Goal: Task Accomplishment & Management: Complete application form

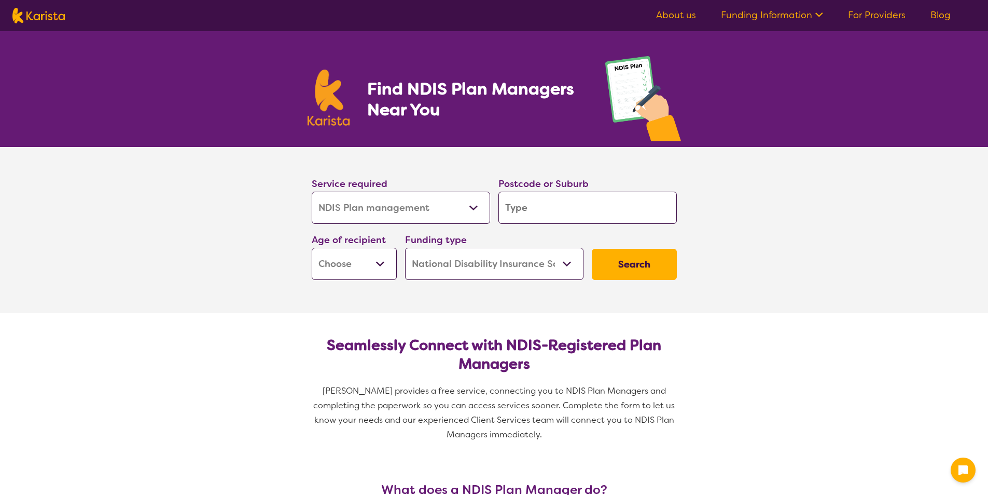
select select "NDIS Plan management"
select select "NDIS"
select select "NDIS Plan management"
select select "NDIS"
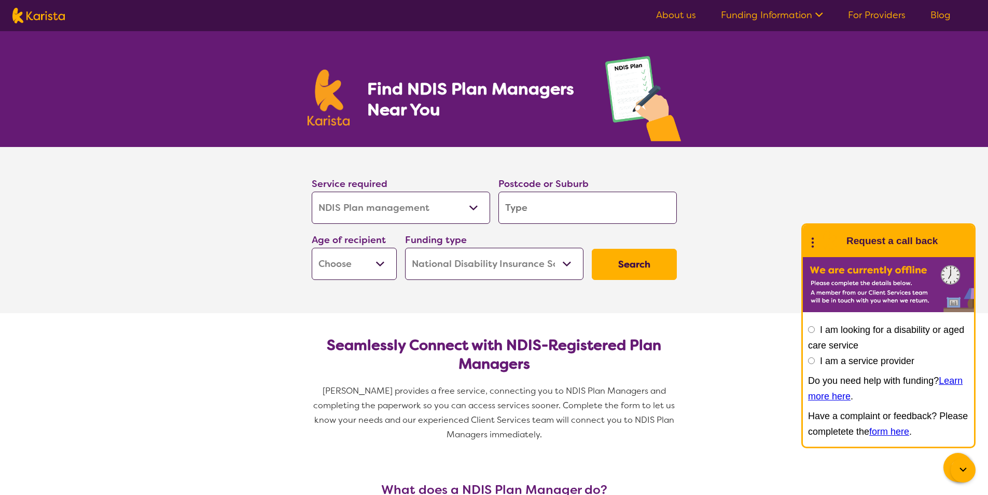
click at [508, 210] on input "search" at bounding box center [588, 207] width 178 height 32
click at [630, 203] on input "search" at bounding box center [588, 207] width 178 height 32
type input "4"
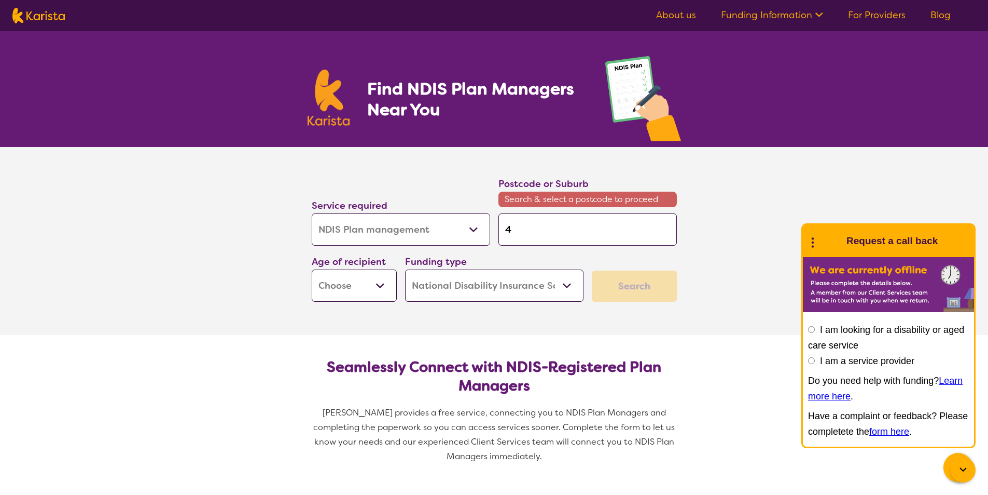
type input "42"
type input "421"
type input "4218"
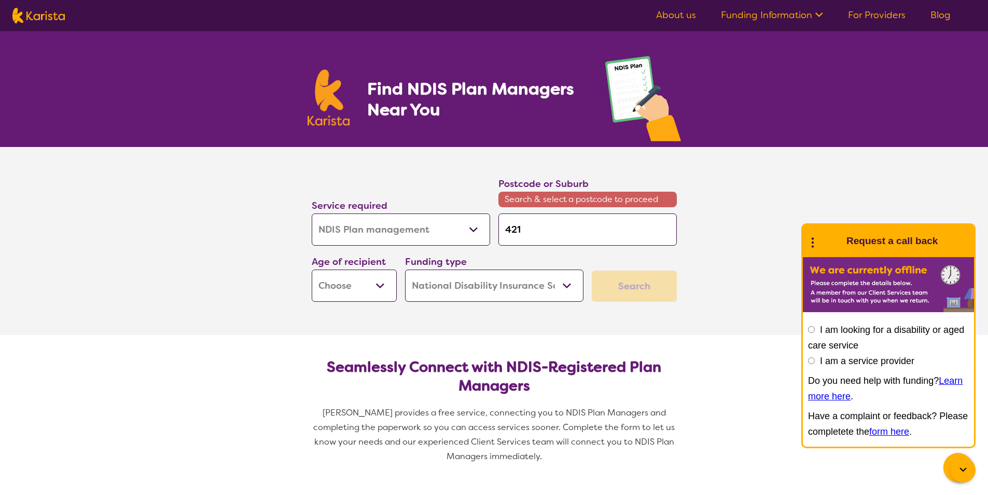
type input "4218"
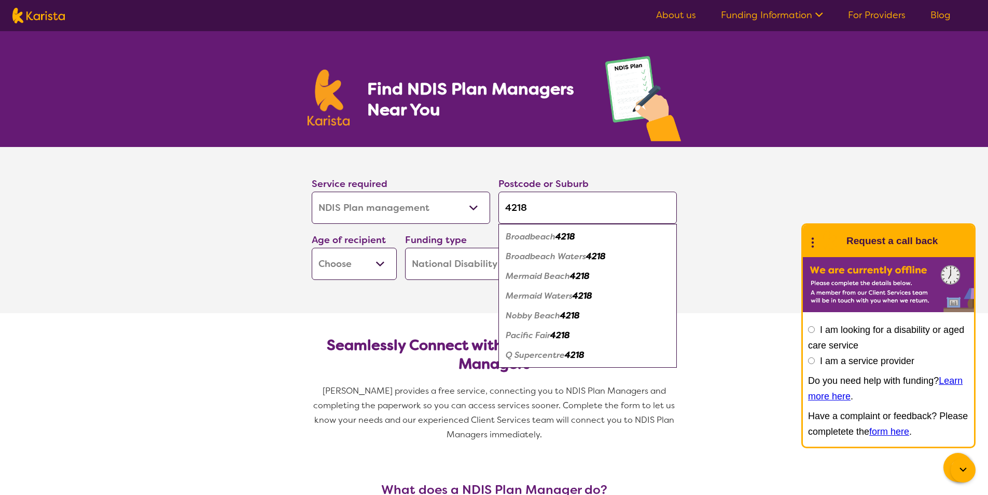
type input "4218"
click at [567, 259] on em "Broadbeach Waters" at bounding box center [546, 256] width 80 height 11
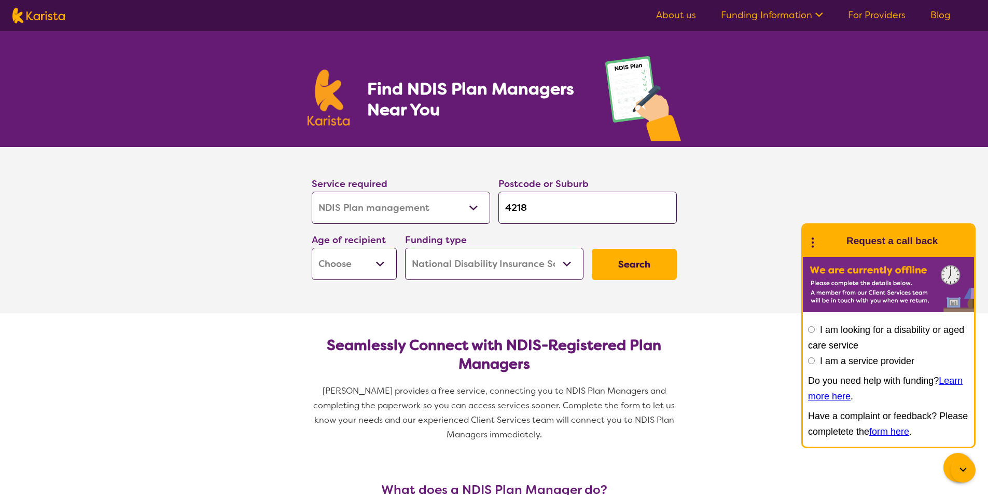
click at [384, 268] on select "Early Childhood - 0 to 9 Child - 10 to 11 Adolescent - 12 to 17 Adult - 18 to 6…" at bounding box center [354, 264] width 85 height 32
select select "EC"
click at [312, 248] on select "Early Childhood - 0 to 9 Child - 10 to 11 Adolescent - 12 to 17 Adult - 18 to 6…" at bounding box center [354, 264] width 85 height 32
select select "EC"
click at [562, 268] on select "Home Care Package (HCP) National Disability Insurance Scheme (NDIS) I don't know" at bounding box center [494, 264] width 178 height 32
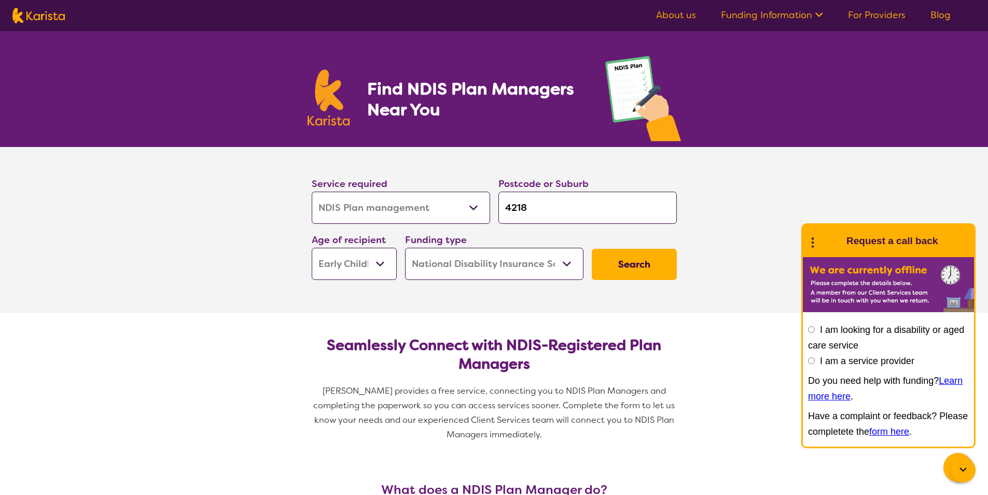
click at [562, 268] on select "Home Care Package (HCP) National Disability Insurance Scheme (NDIS) I don't know" at bounding box center [494, 264] width 178 height 32
click at [637, 255] on button "Search" at bounding box center [634, 264] width 85 height 31
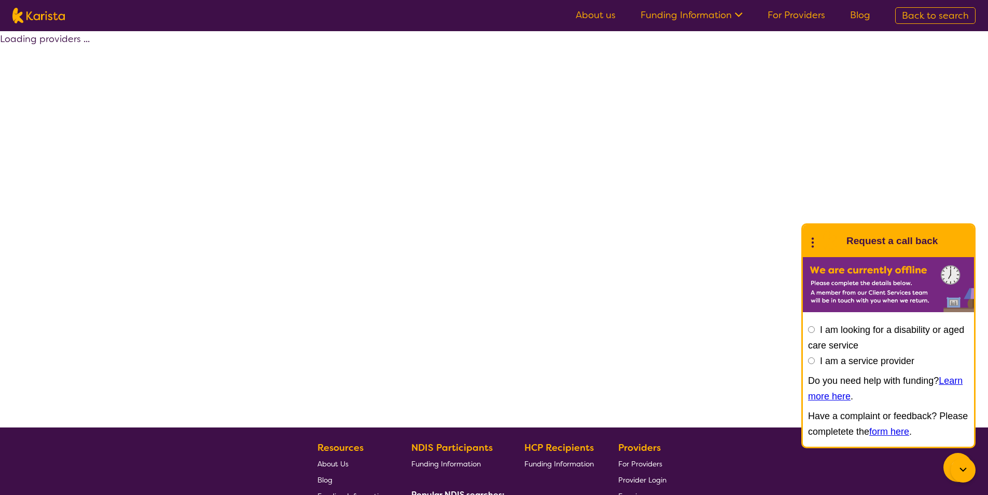
select select "by_score"
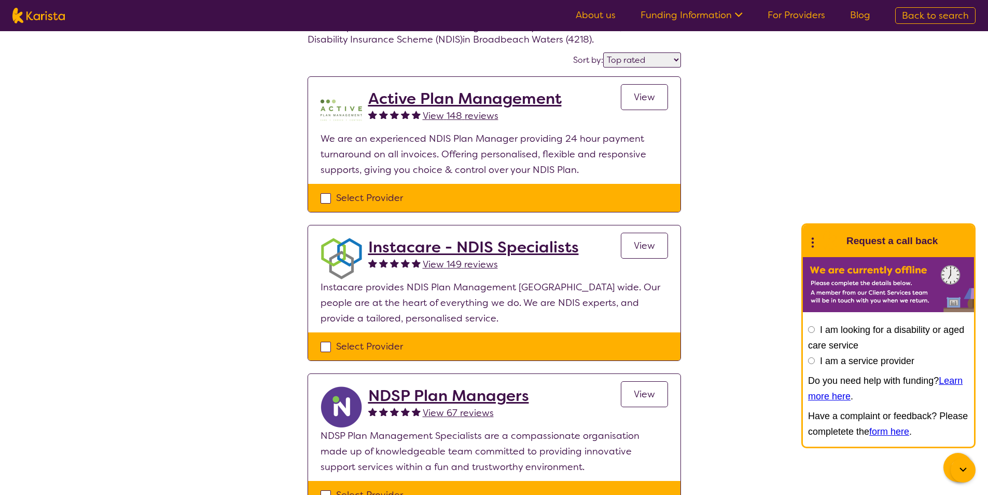
scroll to position [52, 0]
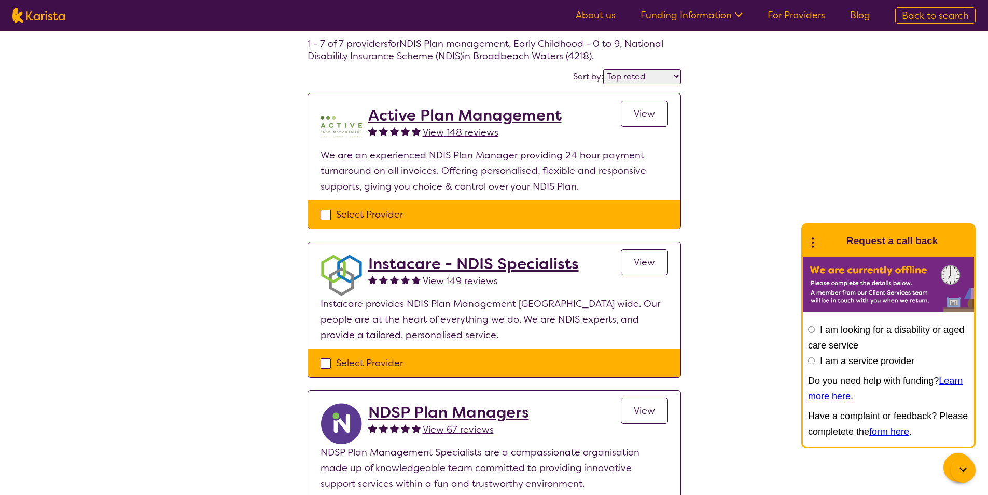
click at [656, 119] on link "View" at bounding box center [644, 114] width 47 height 26
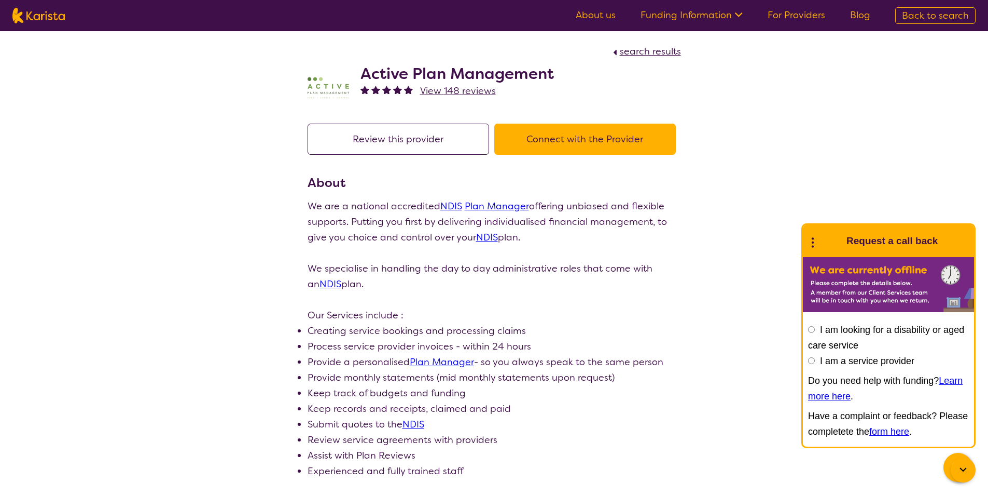
scroll to position [52, 0]
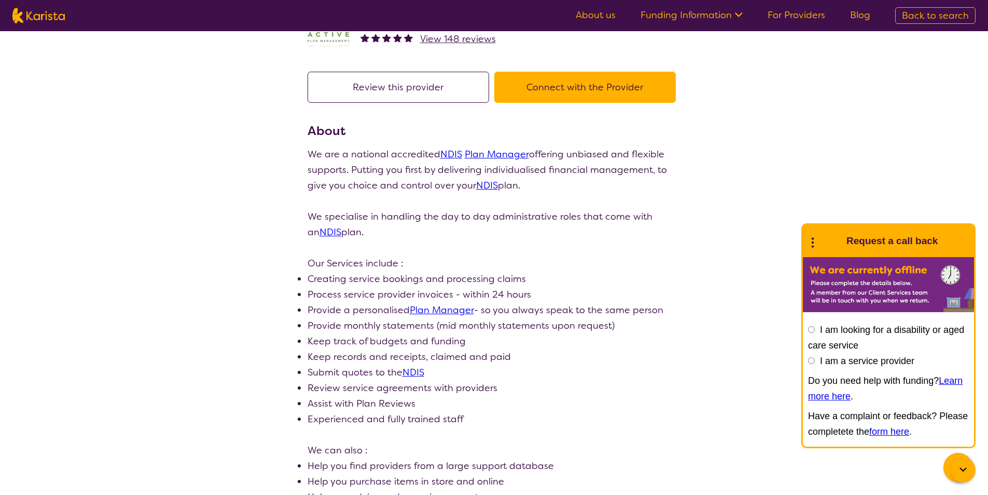
select select "by_score"
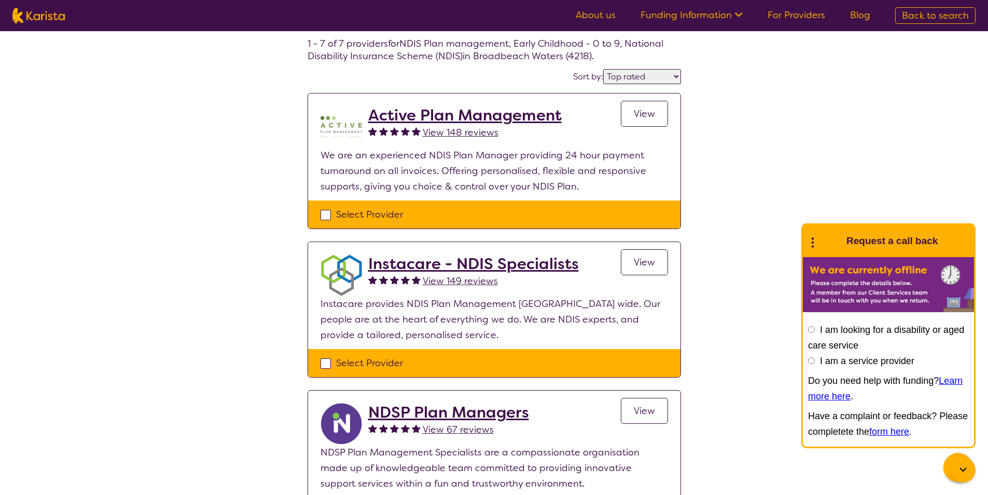
click at [643, 268] on link "View" at bounding box center [644, 262] width 47 height 26
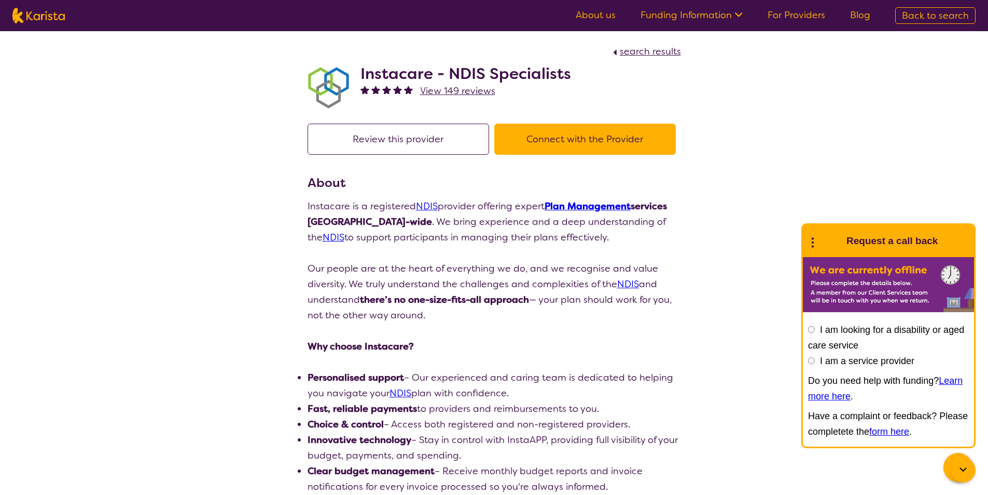
select select "by_score"
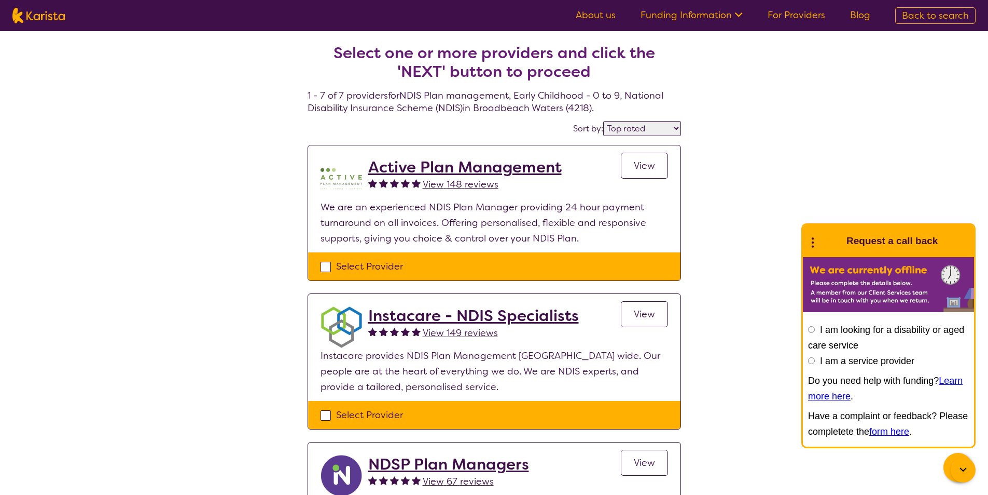
scroll to position [52, 0]
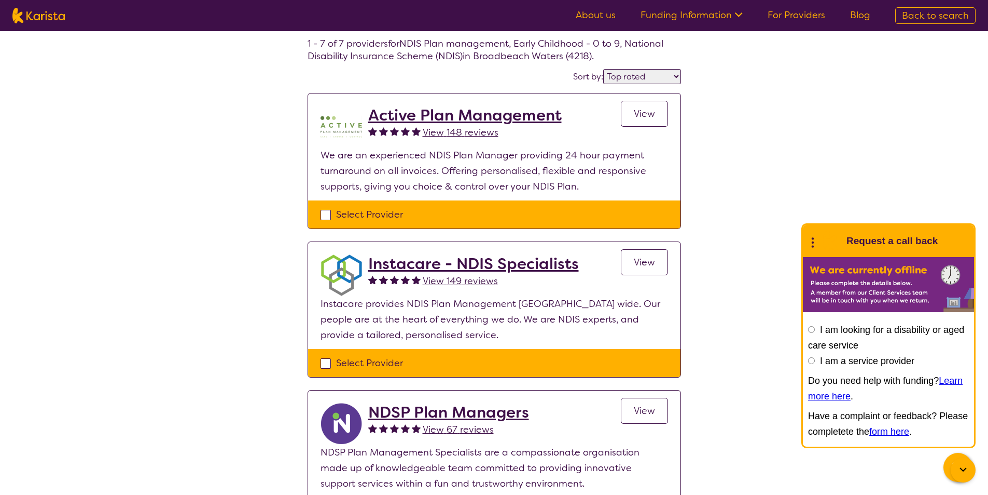
click at [648, 112] on span "View" at bounding box center [644, 113] width 21 height 12
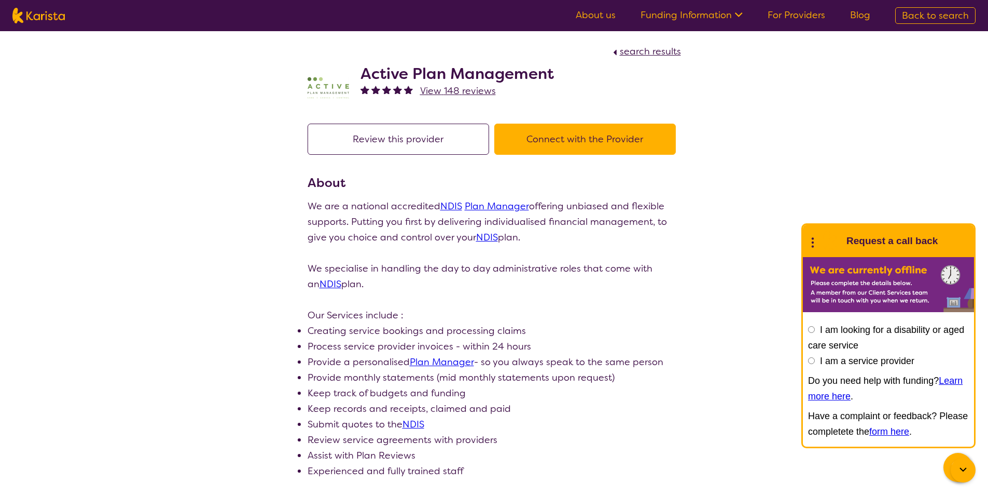
select select "by_score"
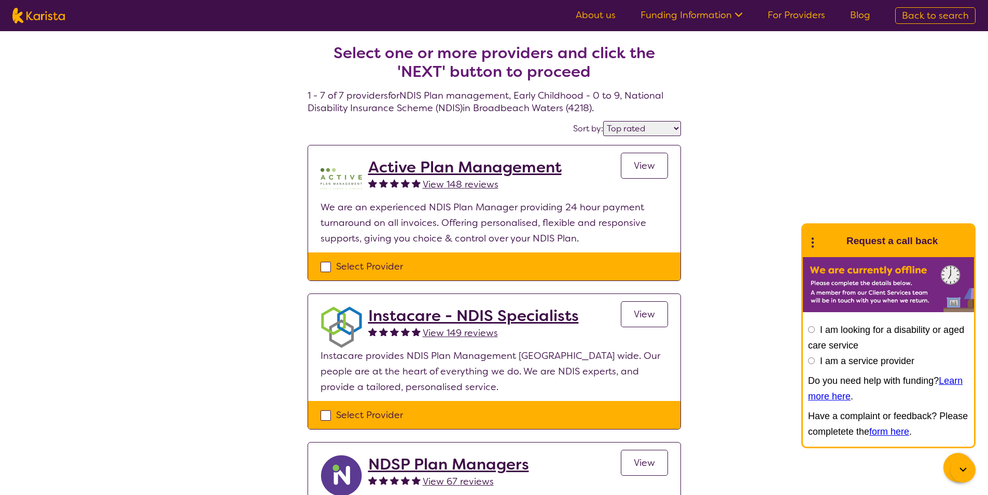
scroll to position [52, 0]
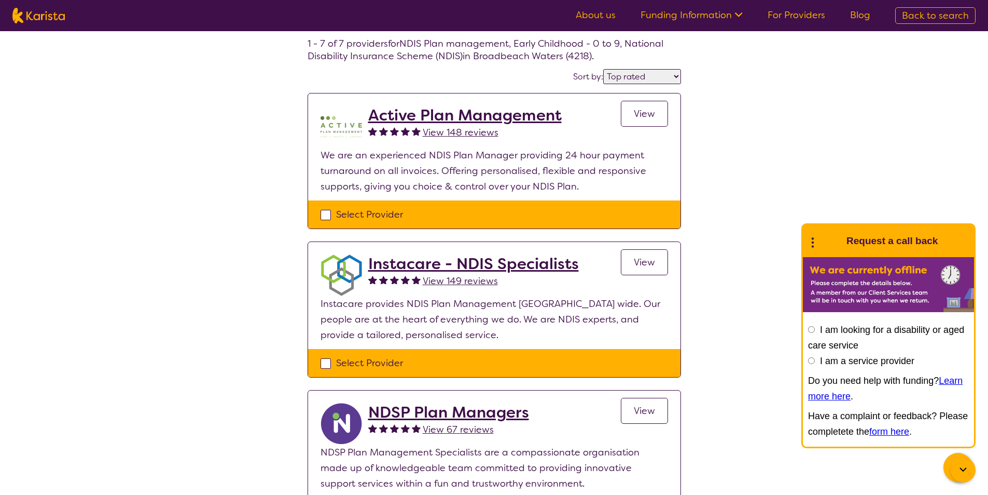
click at [646, 265] on span "View" at bounding box center [644, 262] width 21 height 12
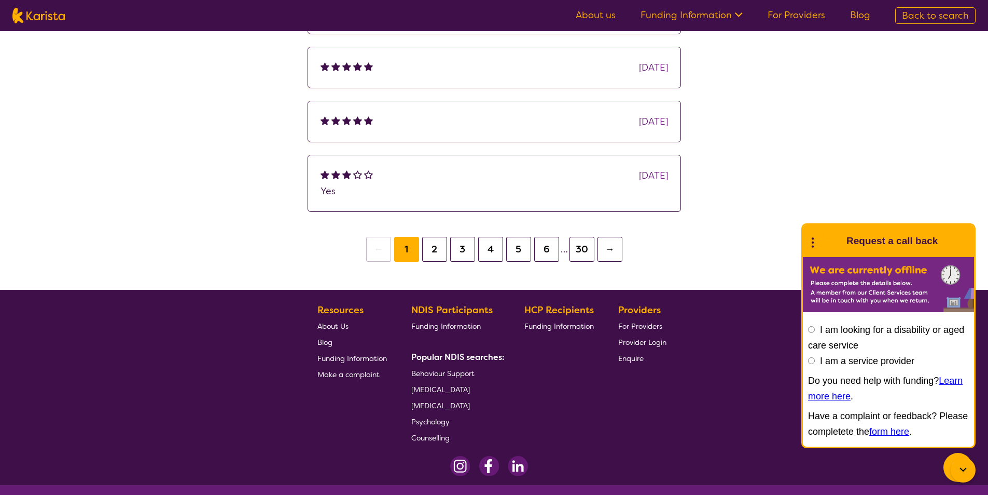
scroll to position [638, 0]
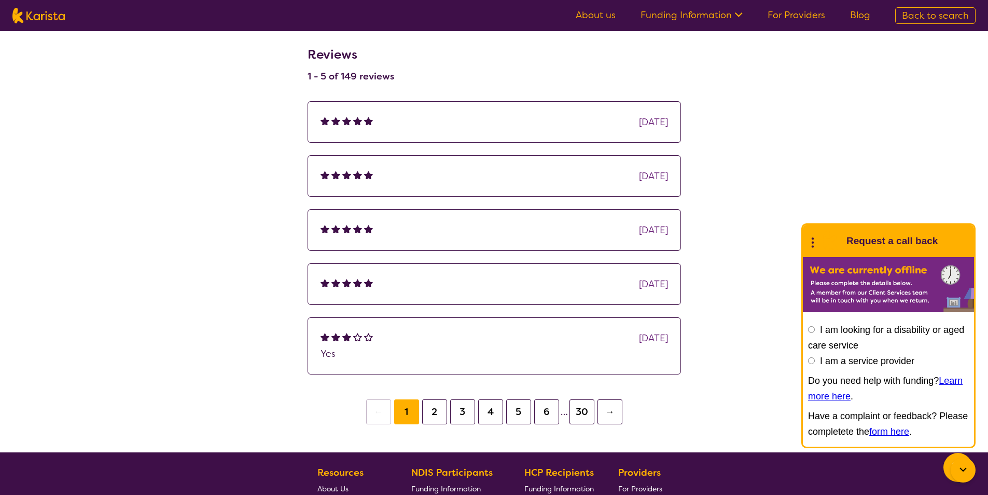
click at [442, 416] on button "2" at bounding box center [434, 411] width 25 height 25
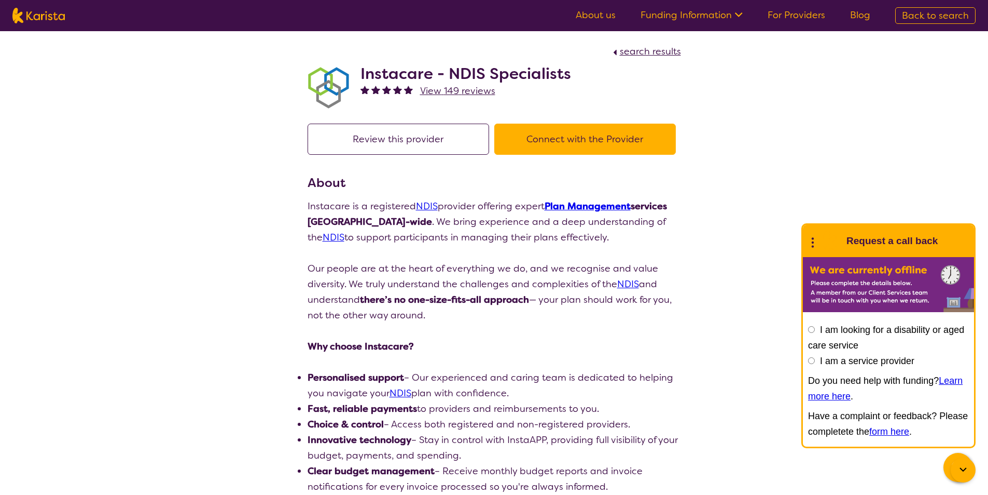
select select "by_score"
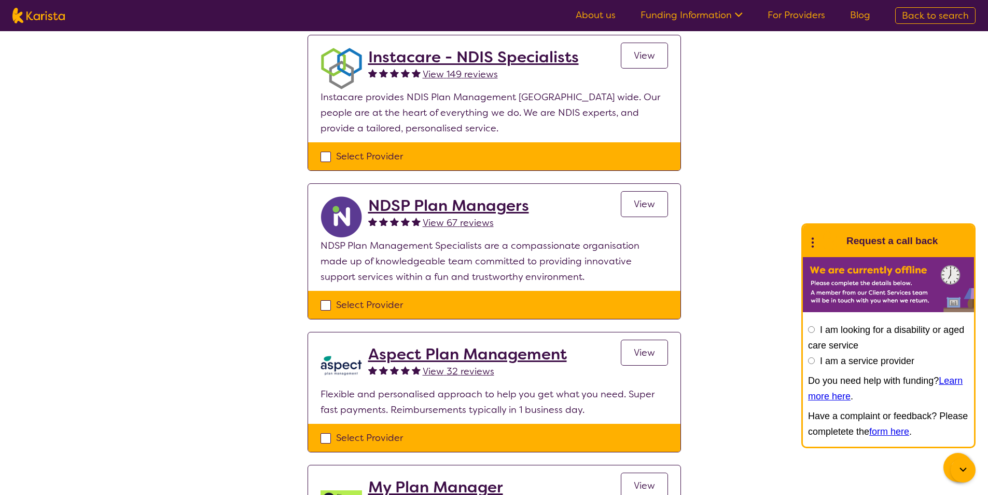
scroll to position [259, 0]
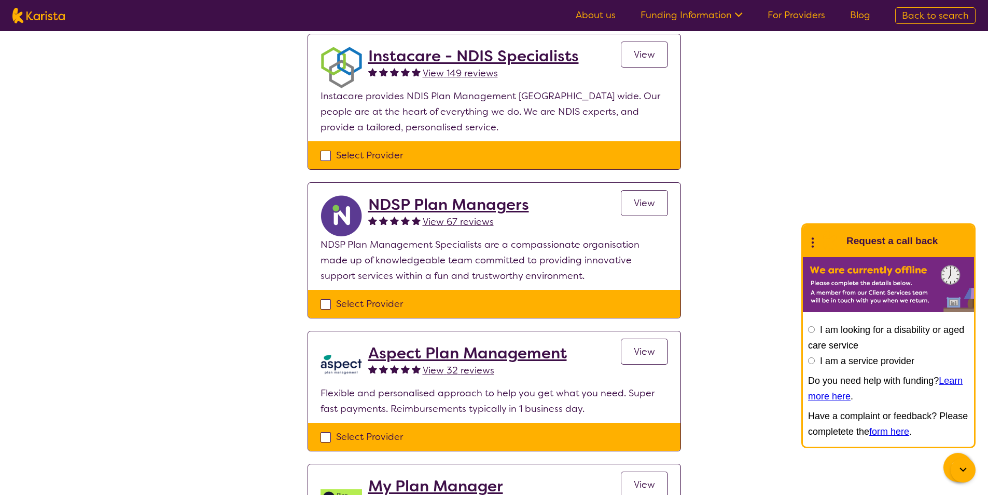
click at [640, 349] on span "View" at bounding box center [644, 351] width 21 height 12
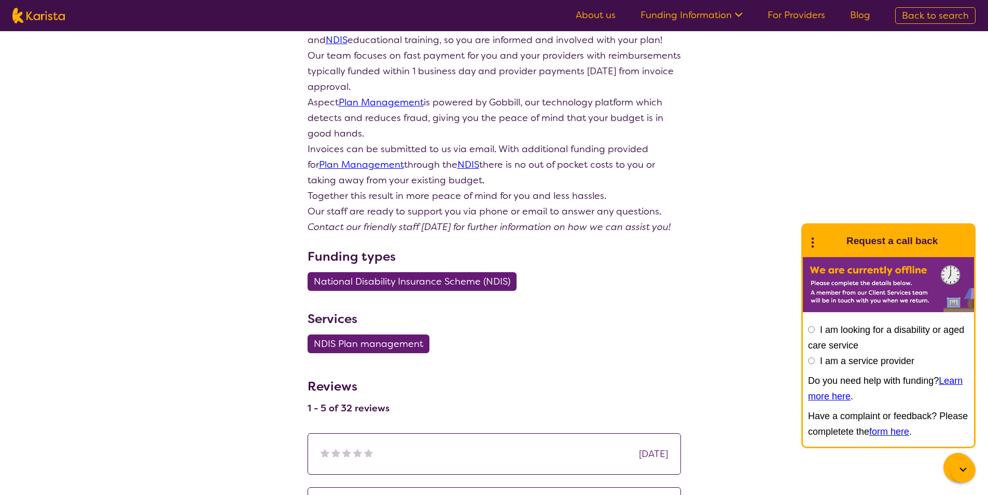
select select "by_score"
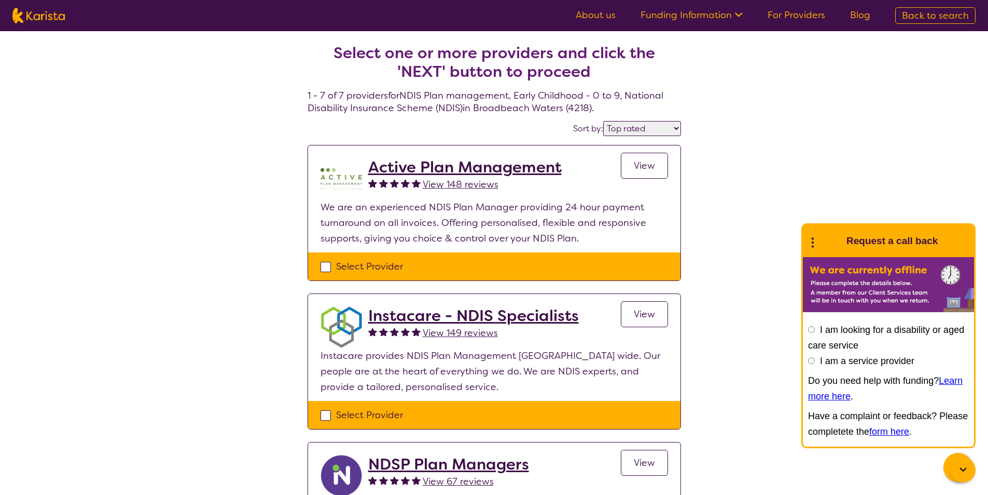
click at [643, 171] on span "View" at bounding box center [644, 165] width 21 height 12
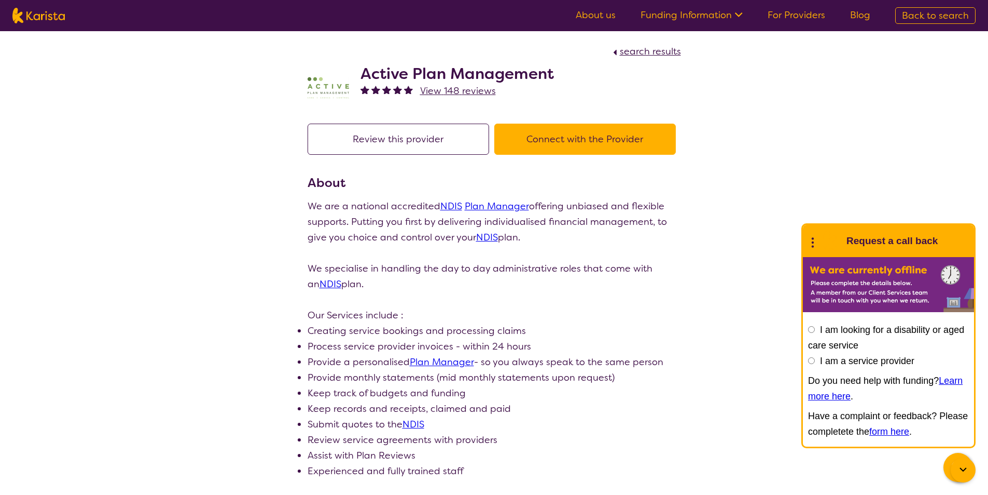
click at [617, 139] on button "Connect with the Provider" at bounding box center [586, 138] width 182 height 31
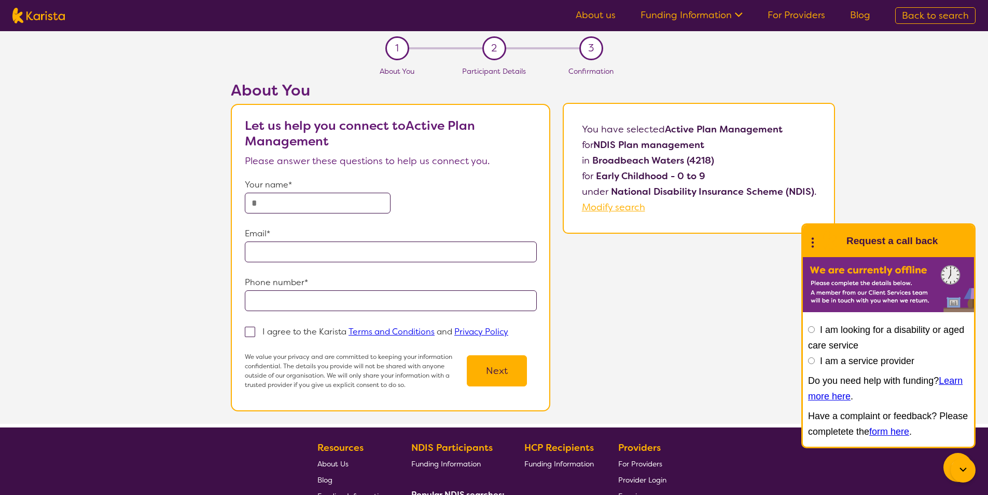
click at [346, 196] on input "text" at bounding box center [318, 203] width 146 height 21
type input "**********"
click at [255, 333] on span at bounding box center [250, 331] width 10 height 10
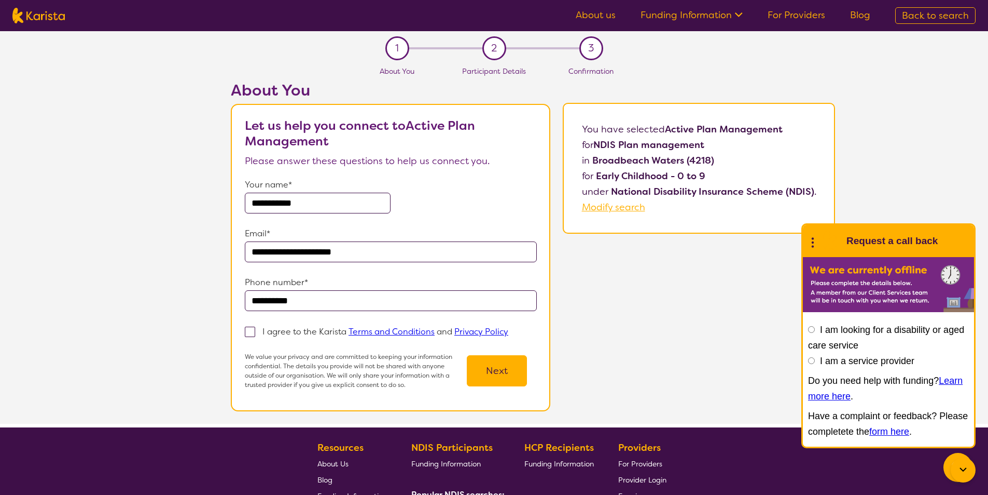
click at [509, 333] on input "I agree to the Karista Terms and Conditions and Privacy Policy" at bounding box center [512, 330] width 7 height 7
checkbox input "true"
click at [497, 364] on button "Next" at bounding box center [497, 370] width 60 height 31
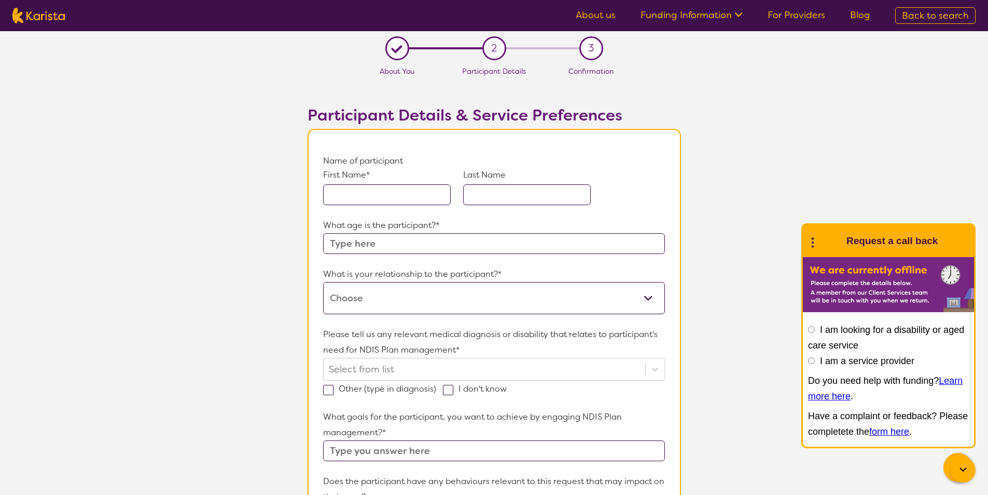
click at [389, 188] on input "text" at bounding box center [387, 194] width 128 height 21
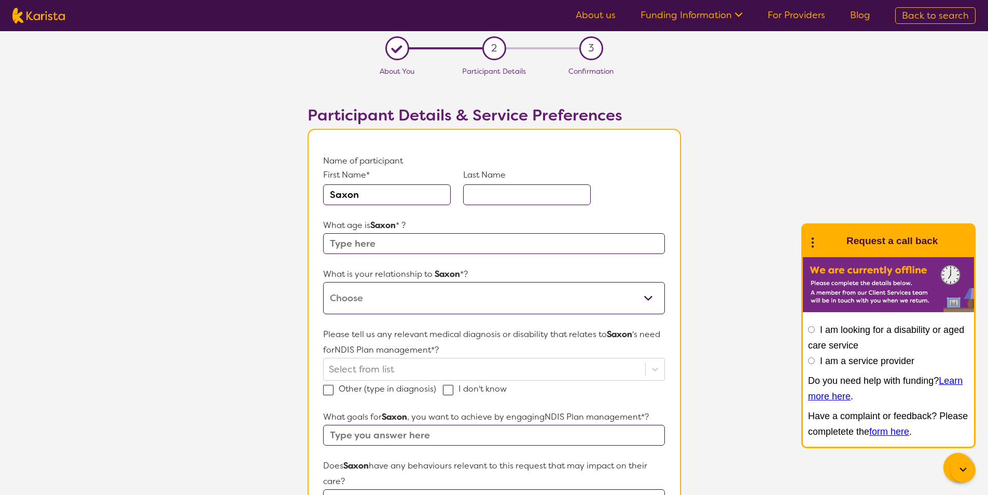
type input "Saxon"
type input "White"
click at [394, 241] on input "text" at bounding box center [493, 243] width 341 height 21
type input "5 months"
click at [568, 293] on select "This request is for myself I am their parent I am their child I am their spouse…" at bounding box center [493, 298] width 341 height 32
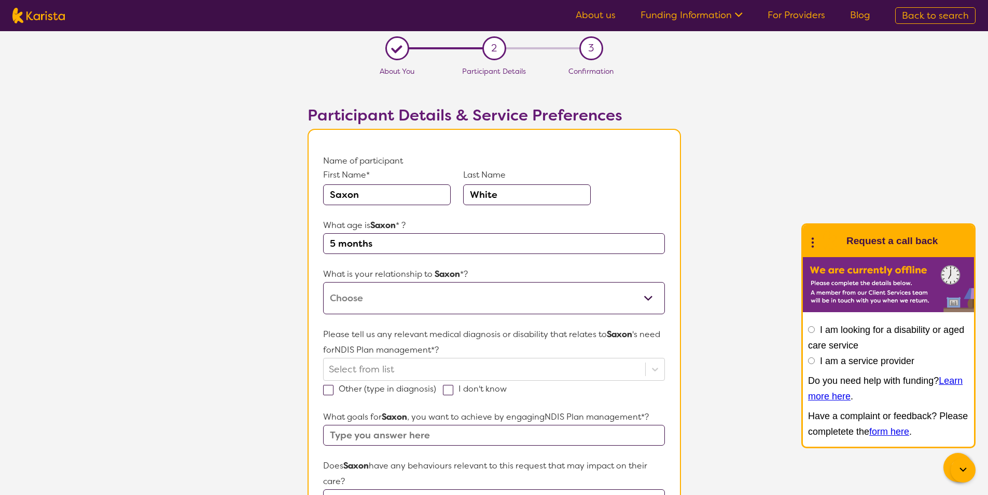
select select "I am their parent"
click at [323, 282] on select "This request is for myself I am their parent I am their child I am their spouse…" at bounding box center [493, 298] width 341 height 32
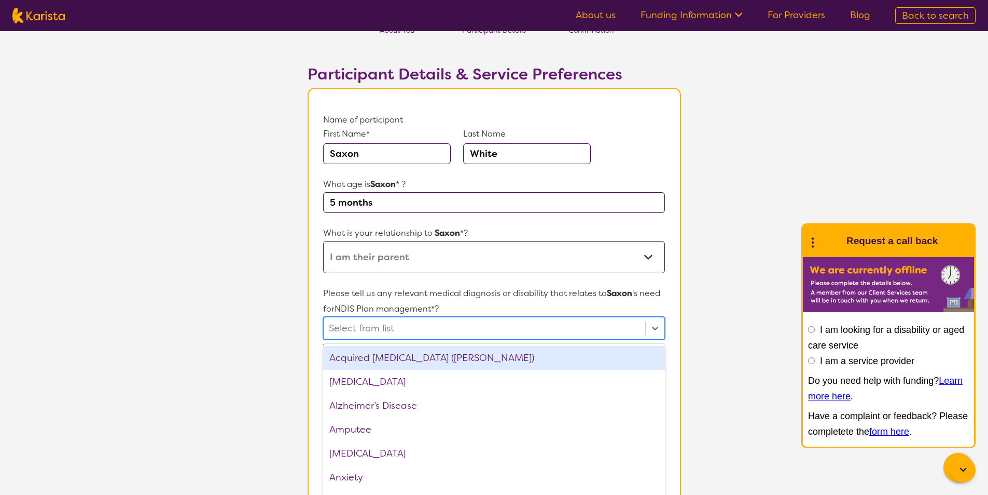
click at [370, 339] on div "option Acquired [MEDICAL_DATA] (ABI) focused, 1 of 75. 75 results available. Us…" at bounding box center [493, 328] width 341 height 23
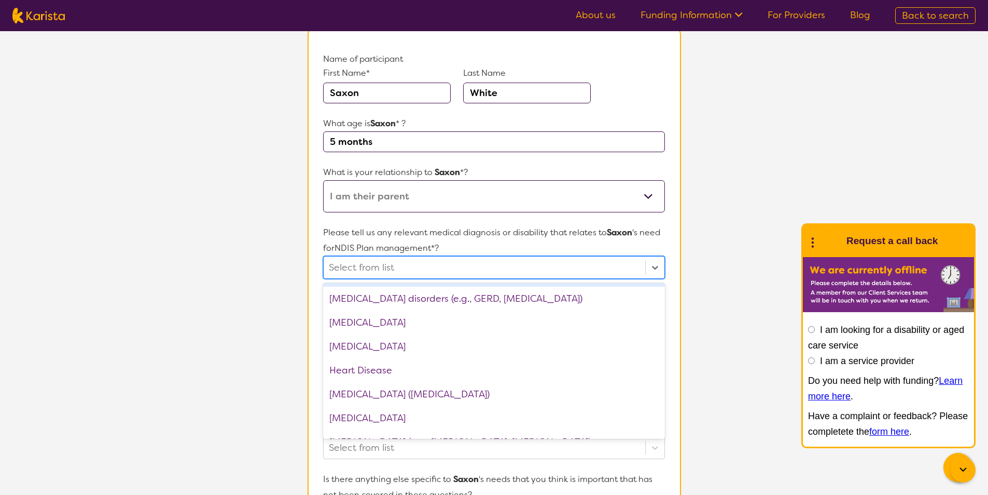
scroll to position [778, 0]
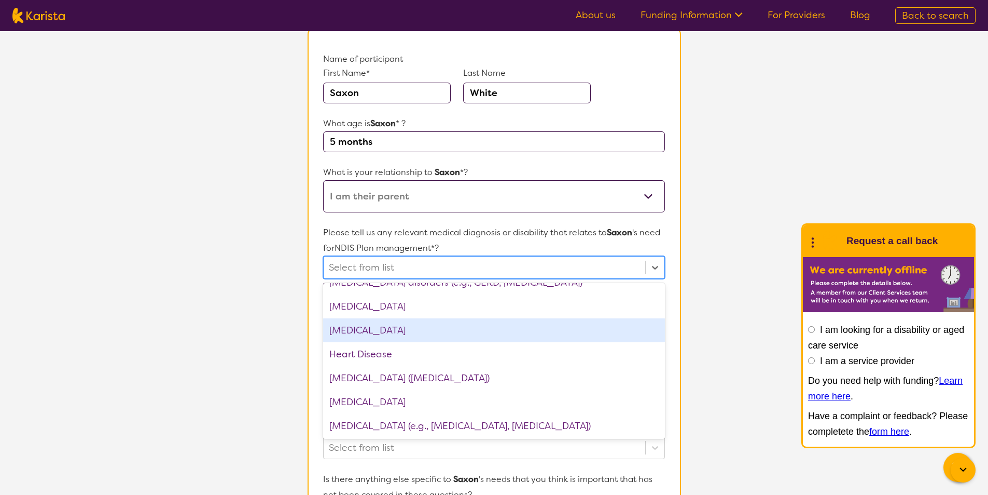
click at [381, 329] on div "[MEDICAL_DATA]" at bounding box center [493, 330] width 341 height 24
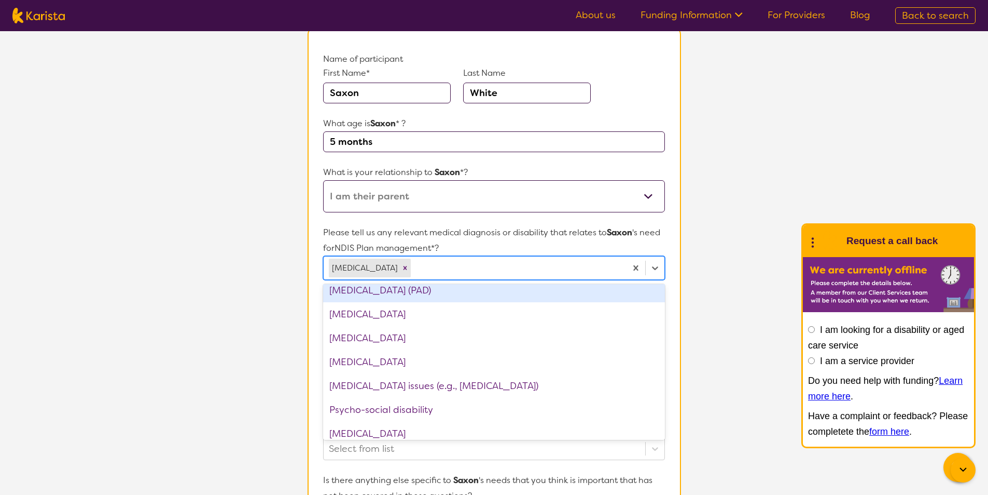
scroll to position [1297, 0]
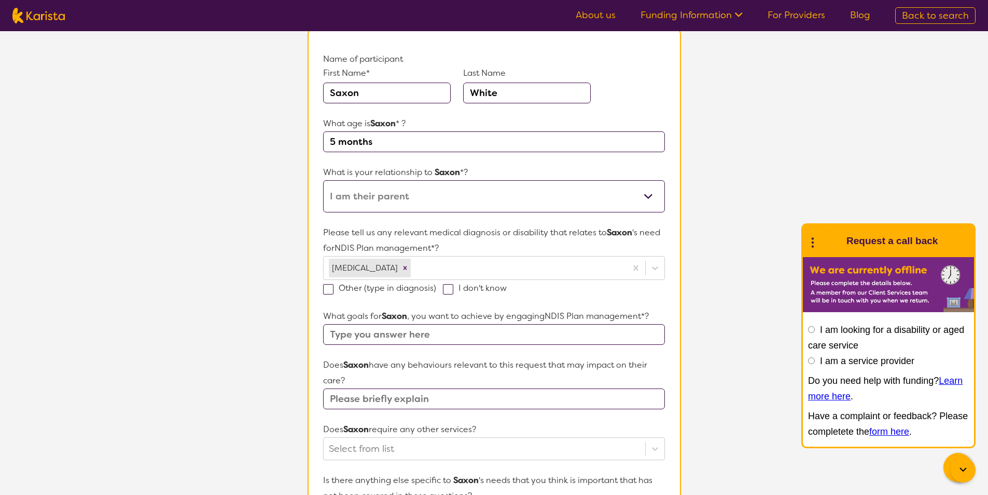
click at [231, 291] on section "L About You 2 Participant Details 3 Confirmation Participant Details & Service …" at bounding box center [494, 379] width 988 height 900
click at [356, 334] on input "text" at bounding box center [493, 334] width 341 height 21
type input "Ensure there are no delays in his speech and social development. Also ensure I …"
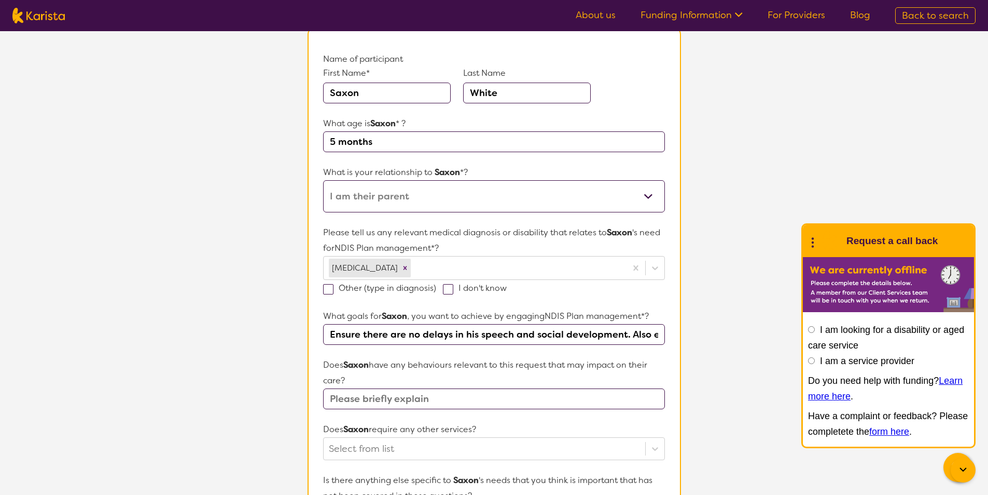
click at [382, 398] on input "text" at bounding box center [493, 398] width 341 height 21
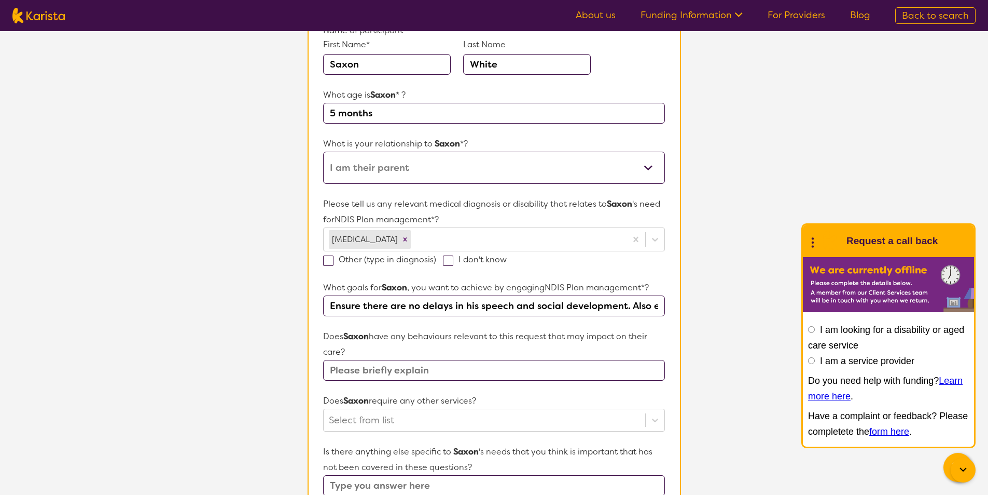
scroll to position [205, 0]
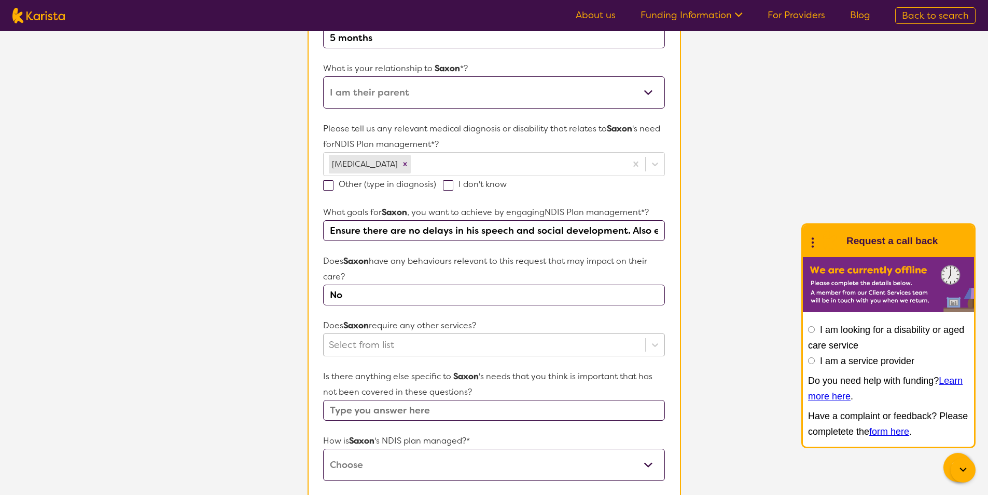
type input "No"
click at [382, 347] on div "Select from list" at bounding box center [493, 344] width 341 height 23
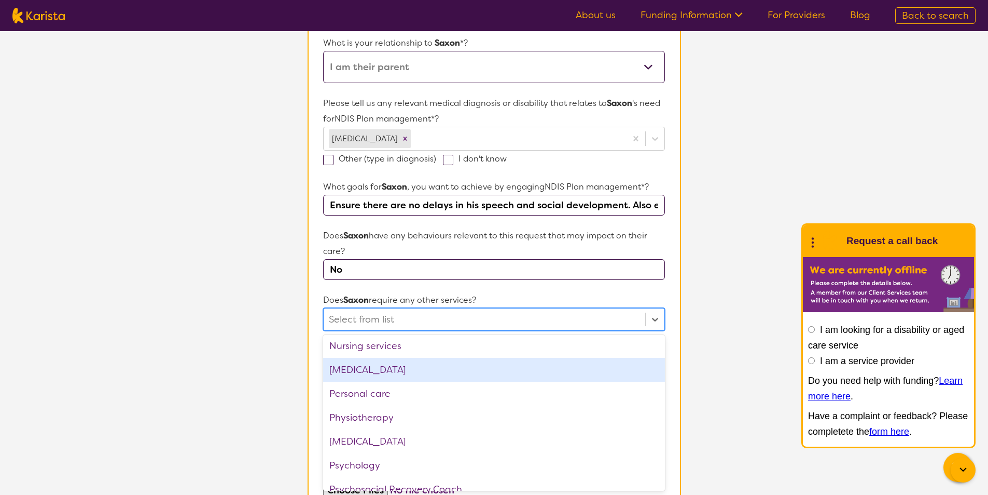
scroll to position [259, 0]
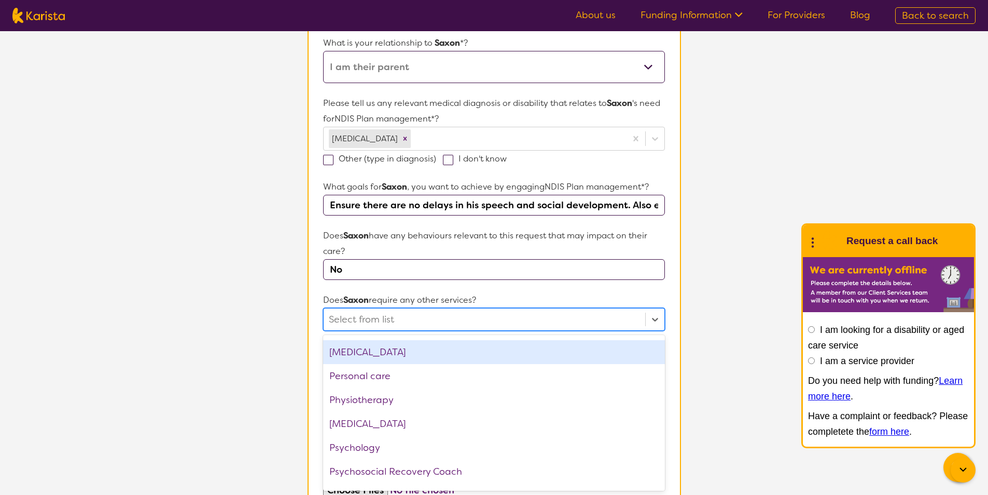
click at [414, 353] on div "[MEDICAL_DATA]" at bounding box center [493, 352] width 341 height 24
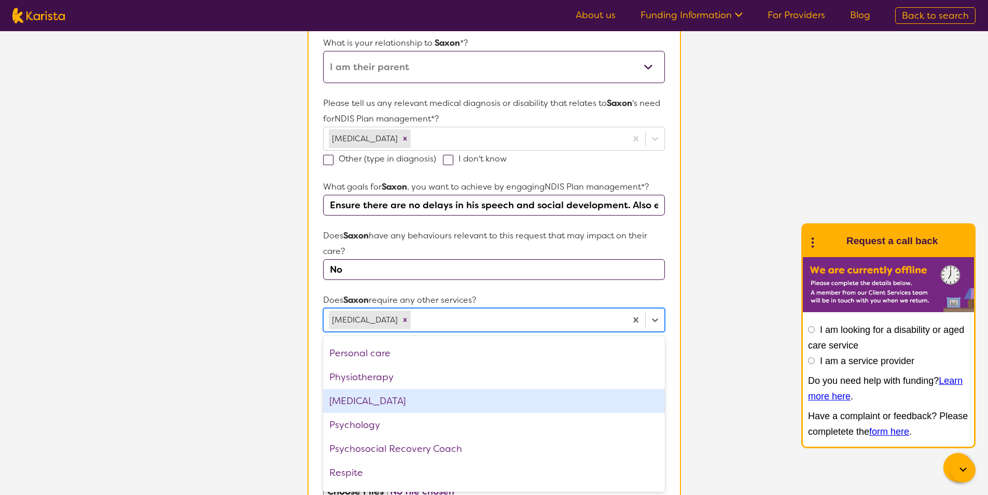
scroll to position [326, 0]
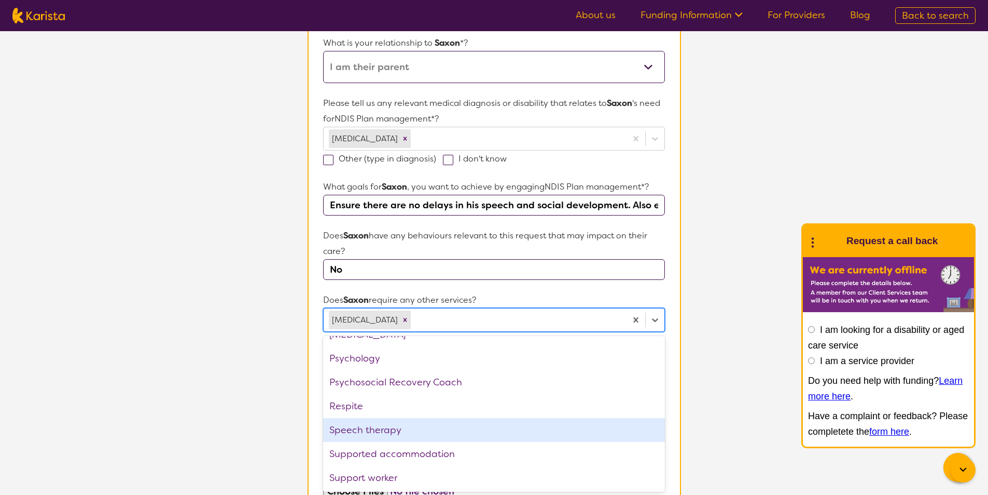
click at [403, 430] on div "Speech therapy" at bounding box center [493, 430] width 341 height 24
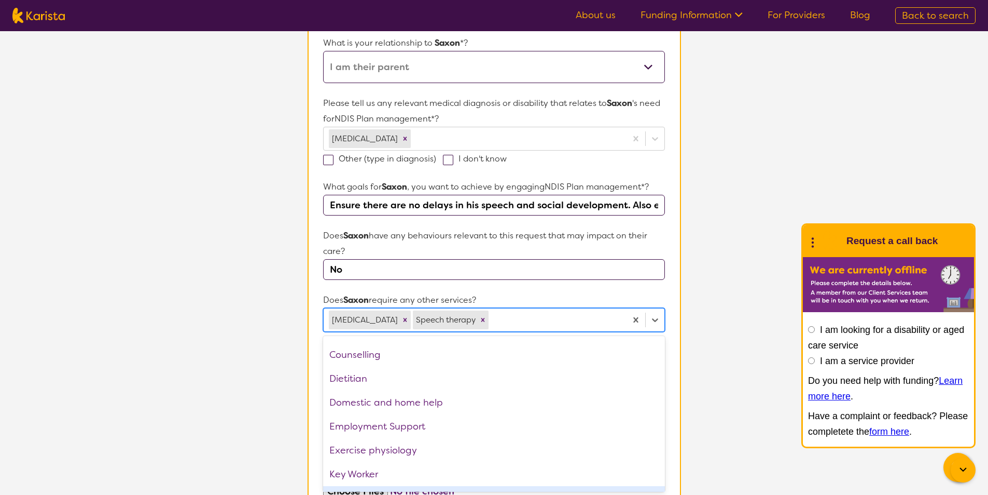
scroll to position [0, 0]
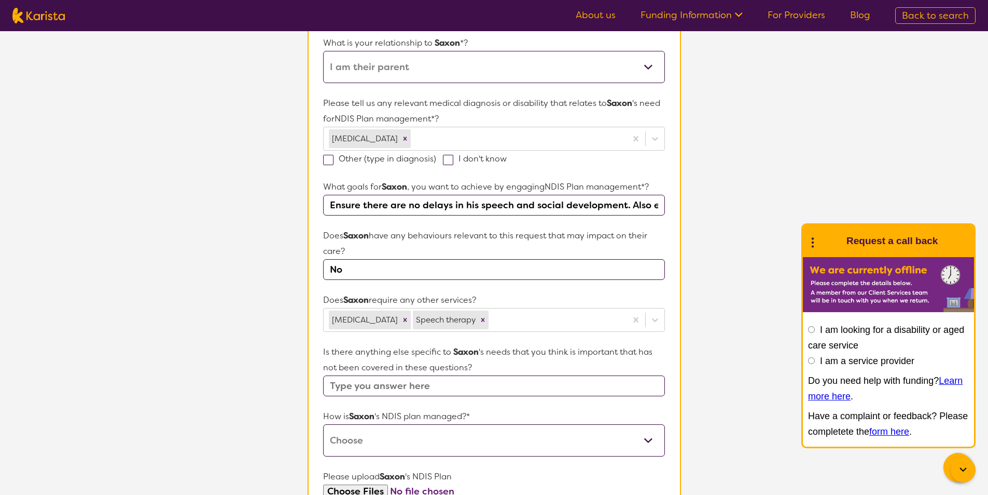
click at [185, 334] on section "L About You 2 Participant Details 3 Confirmation Participant Details & Service …" at bounding box center [494, 250] width 988 height 901
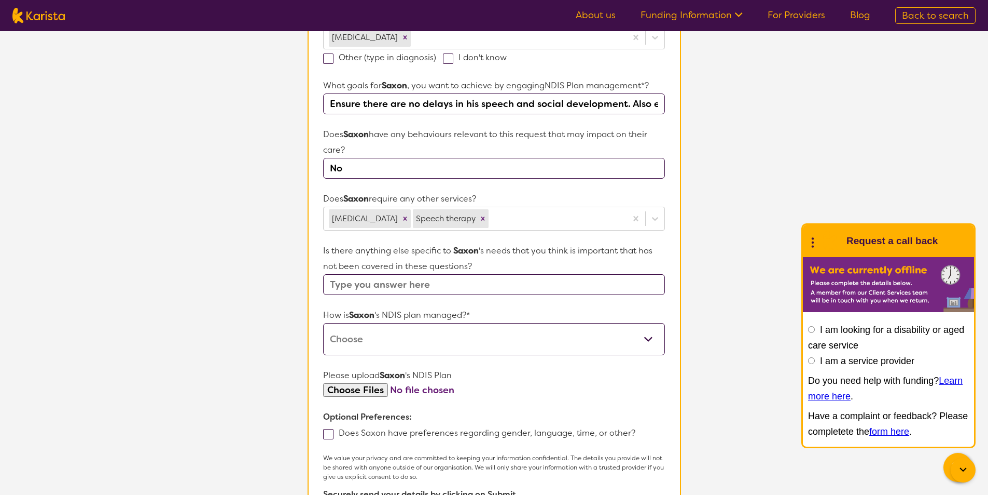
scroll to position [335, 0]
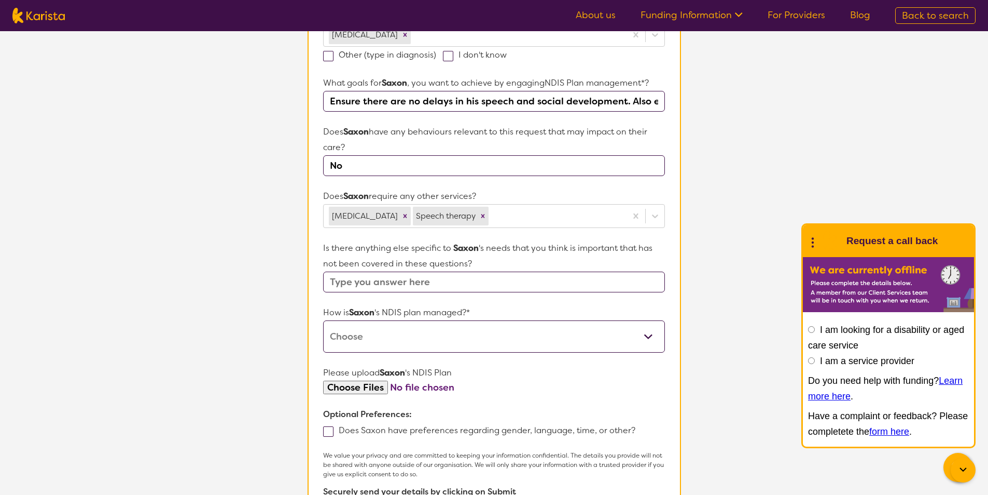
click at [413, 277] on input "text" at bounding box center [493, 281] width 341 height 21
type input "Not at the moment"
click at [406, 333] on select "Self-managed NDIS plan Managed by a registered plan management provider (not th…" at bounding box center [493, 336] width 341 height 32
select select "I'm not sure"
click at [323, 320] on select "Self-managed NDIS plan Managed by a registered plan management provider (not th…" at bounding box center [493, 336] width 341 height 32
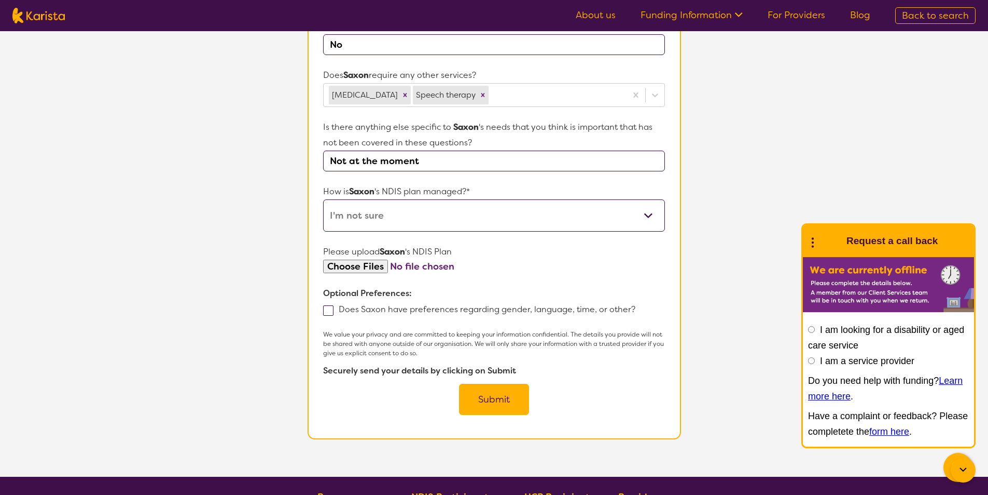
scroll to position [490, 0]
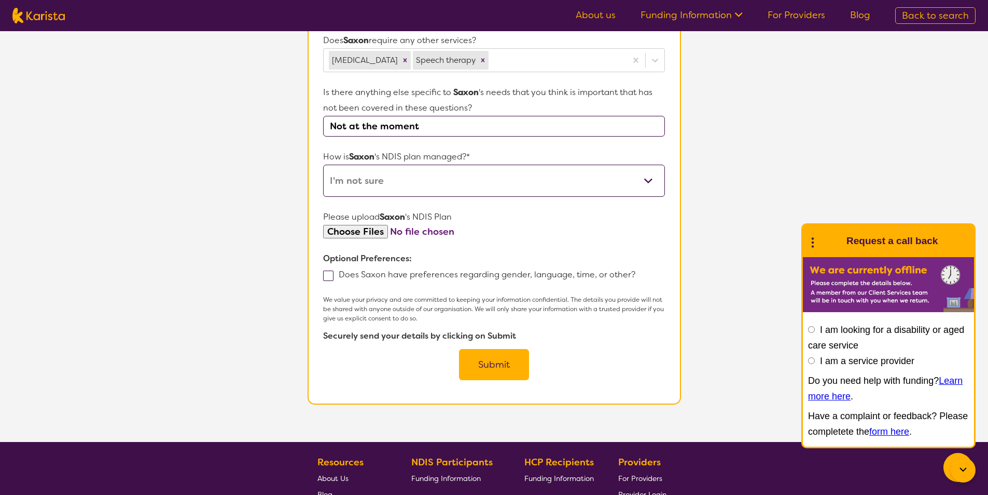
click at [365, 228] on input "file" at bounding box center [493, 232] width 341 height 14
type input "C:\fakepath\Plan Approval..pdf"
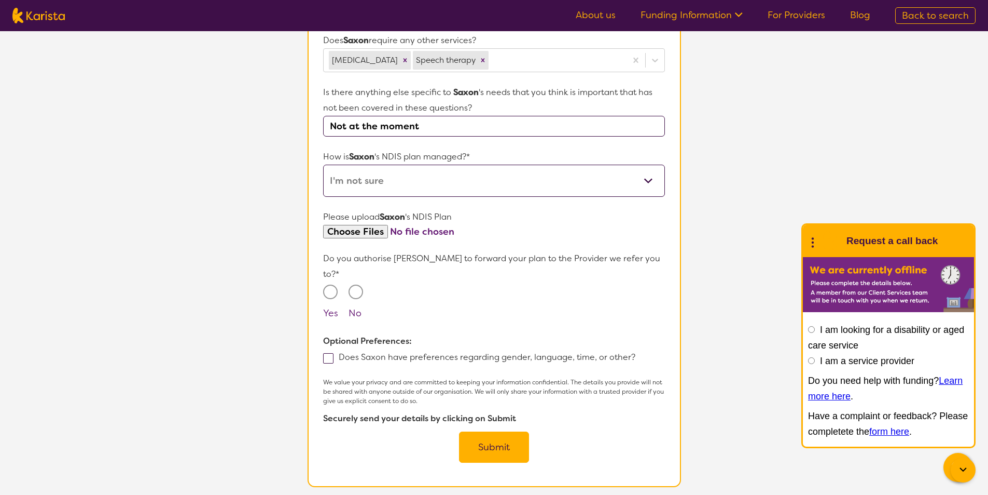
click at [328, 284] on input "Yes" at bounding box center [330, 291] width 15 height 15
radio input "true"
click at [331, 353] on span at bounding box center [328, 358] width 10 height 10
click at [636, 353] on input "Does Saxon have preferences regarding gender, language, time, or other?" at bounding box center [639, 356] width 7 height 7
checkbox input "true"
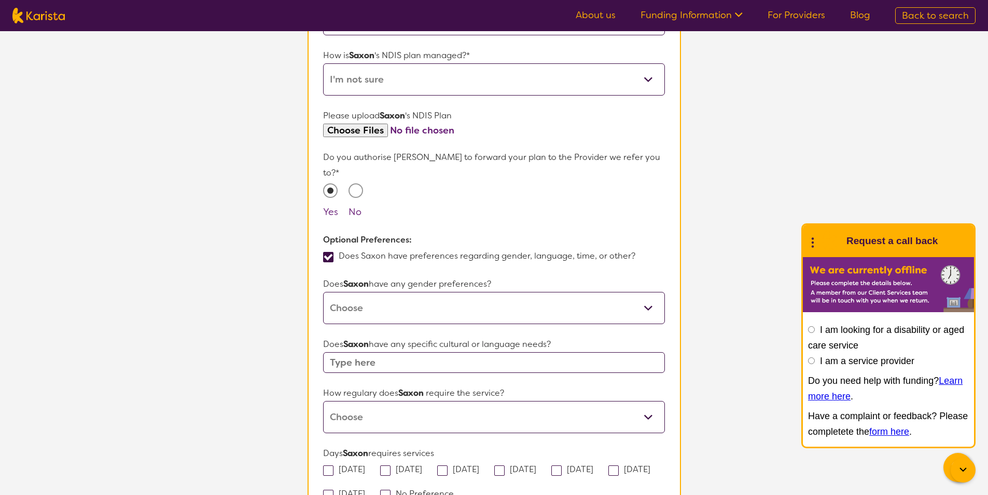
scroll to position [594, 0]
click at [350, 349] on input "text" at bounding box center [493, 359] width 341 height 21
click at [373, 398] on select "Daily Twice a week Weekly Every fortnight Monthly Other" at bounding box center [493, 414] width 341 height 32
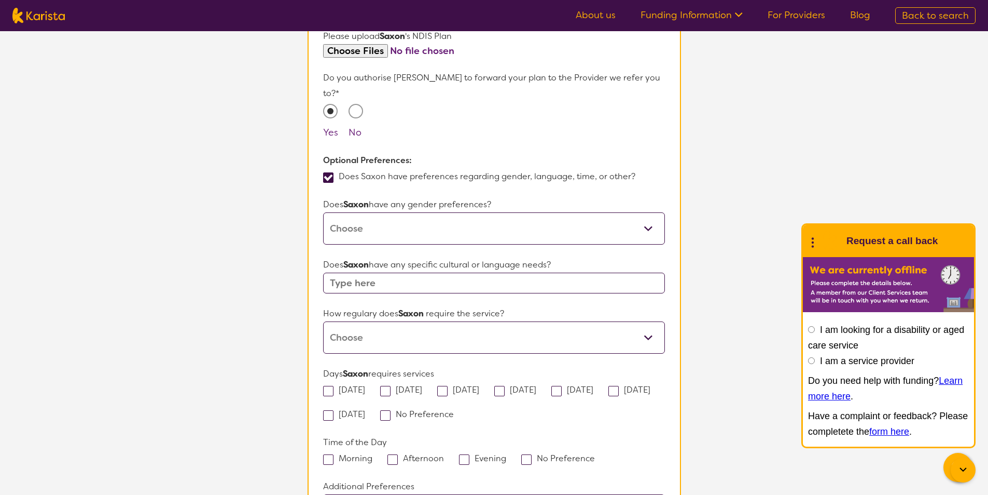
scroll to position [698, 0]
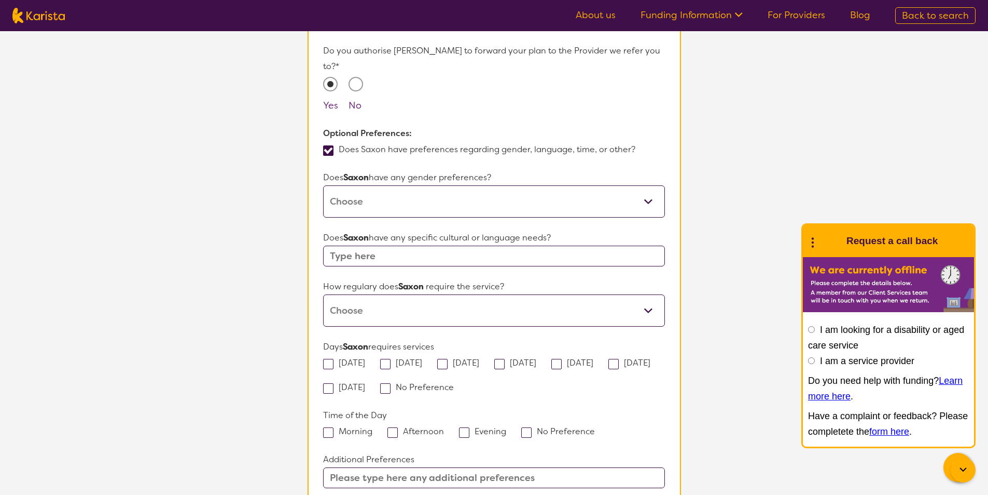
click at [327, 359] on span at bounding box center [328, 364] width 10 height 10
click at [365, 359] on input "[DATE]" at bounding box center [368, 362] width 7 height 7
checkbox input "true"
click at [505, 359] on span at bounding box center [500, 364] width 10 height 10
click at [537, 359] on input "[DATE]" at bounding box center [540, 362] width 7 height 7
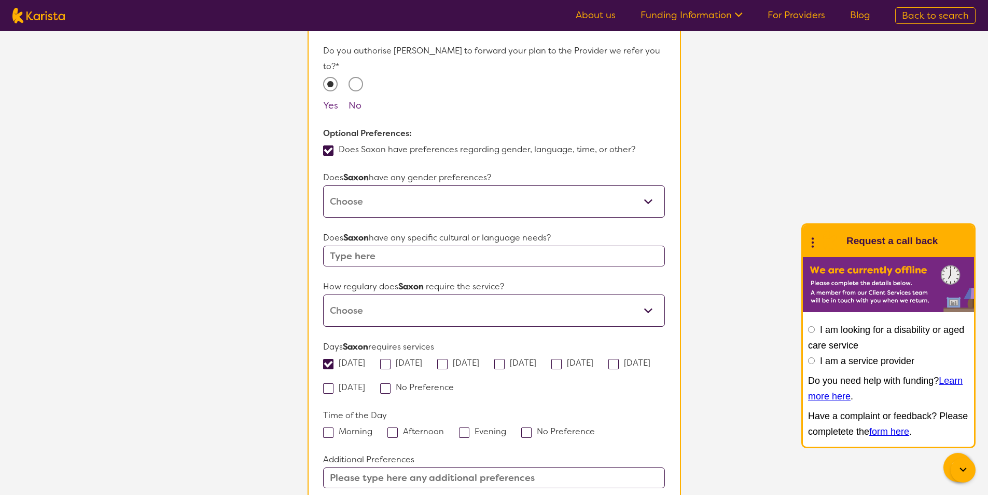
checkbox input "true"
click at [562, 359] on span at bounding box center [557, 364] width 10 height 10
click at [600, 359] on input "[DATE]" at bounding box center [597, 362] width 7 height 7
checkbox input "true"
click at [327, 427] on span at bounding box center [328, 432] width 10 height 10
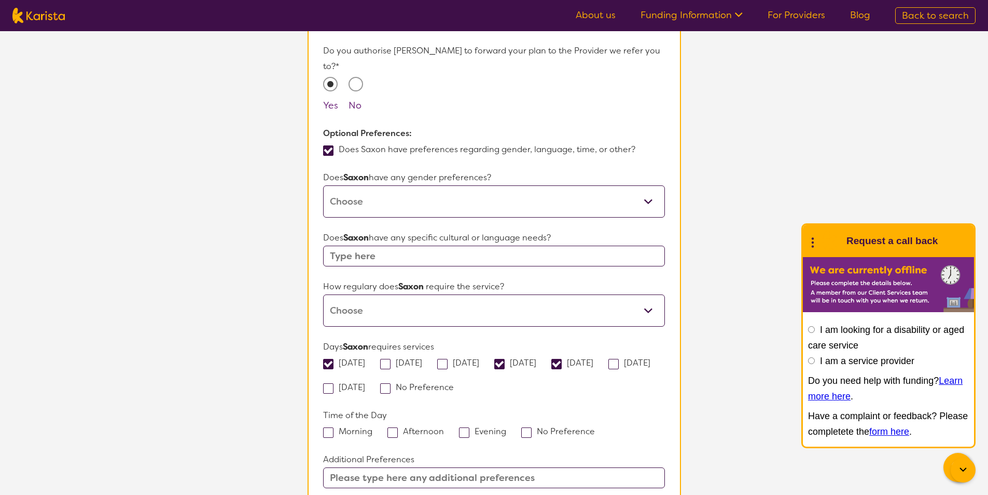
click at [373, 427] on input "Morning" at bounding box center [376, 430] width 7 height 7
checkbox input "true"
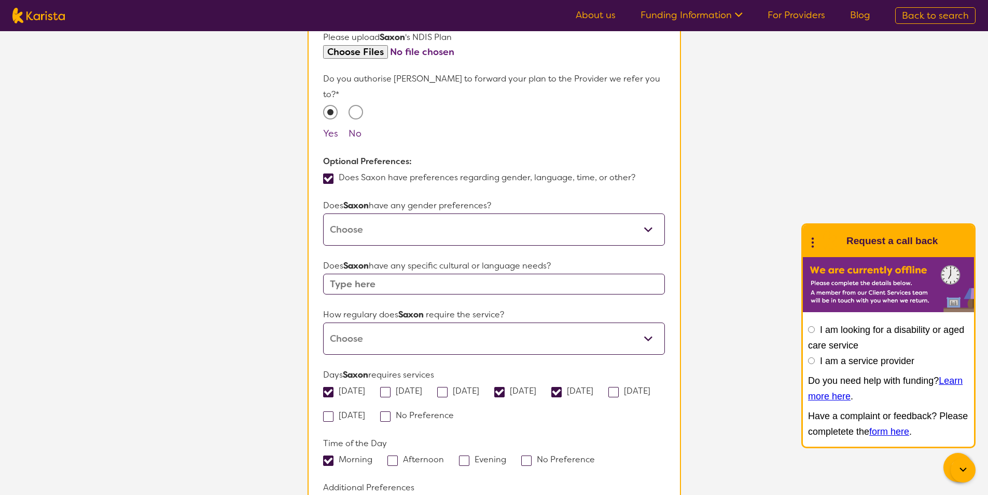
scroll to position [646, 0]
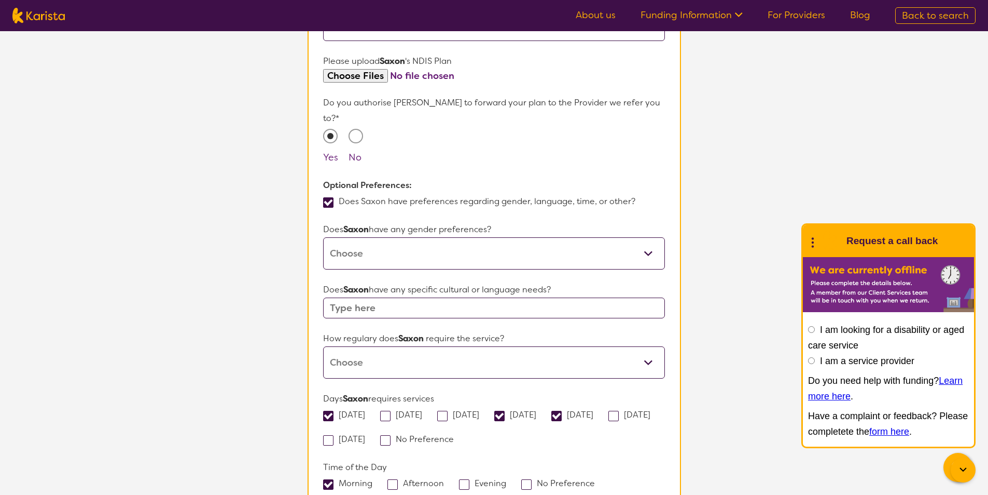
click at [505, 410] on span at bounding box center [500, 415] width 10 height 10
click at [537, 410] on input "[DATE]" at bounding box center [540, 413] width 7 height 7
checkbox input "false"
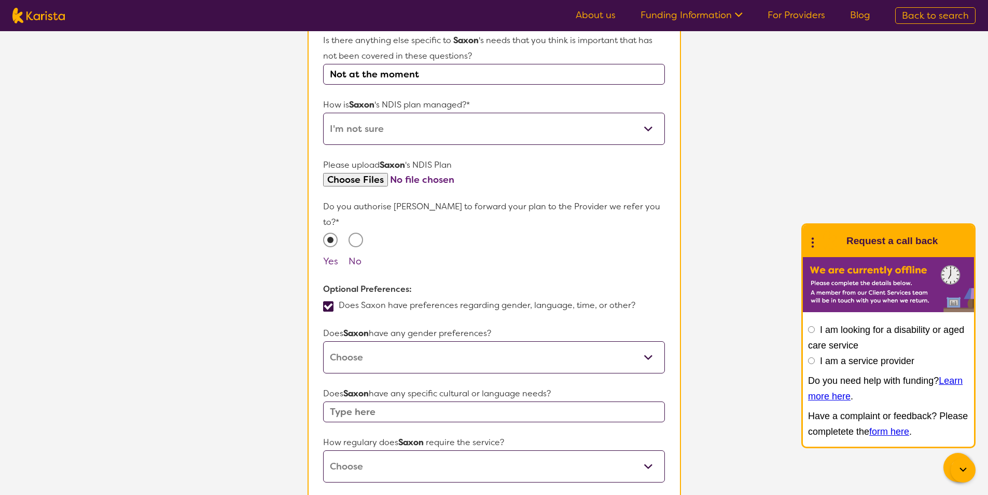
scroll to position [594, 0]
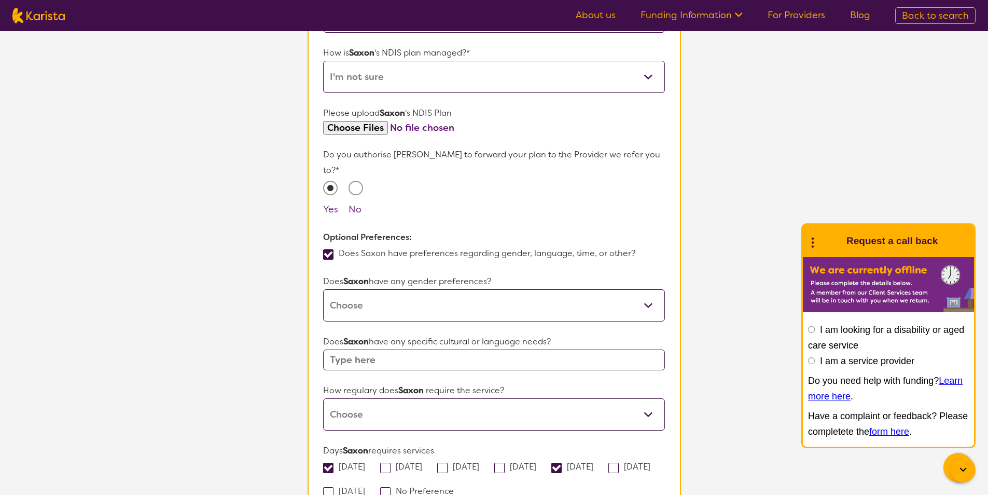
click at [391, 289] on select "[DEMOGRAPHIC_DATA] [DEMOGRAPHIC_DATA] Other No Preference" at bounding box center [493, 305] width 341 height 32
select select "No preference"
click at [323, 289] on select "[DEMOGRAPHIC_DATA] [DEMOGRAPHIC_DATA] Other No Preference" at bounding box center [493, 305] width 341 height 32
click at [423, 349] on input "text" at bounding box center [493, 359] width 341 height 21
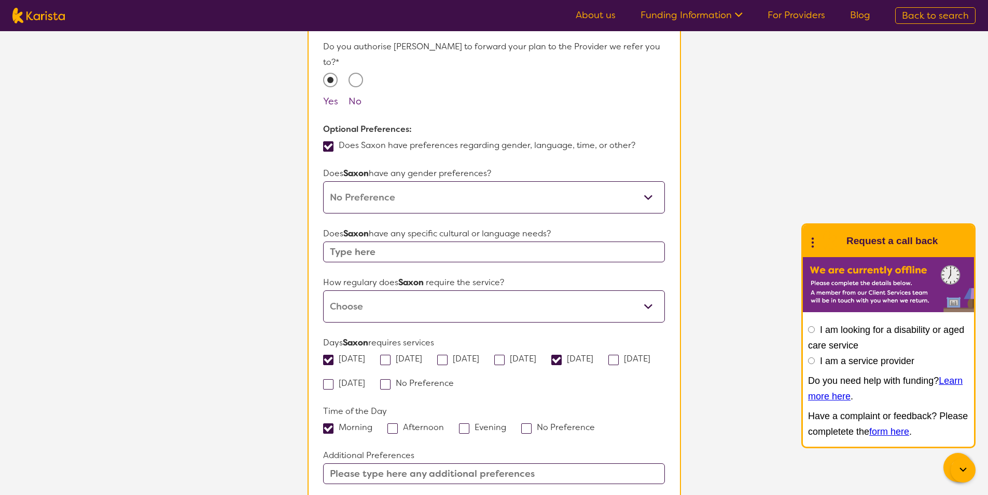
scroll to position [750, 0]
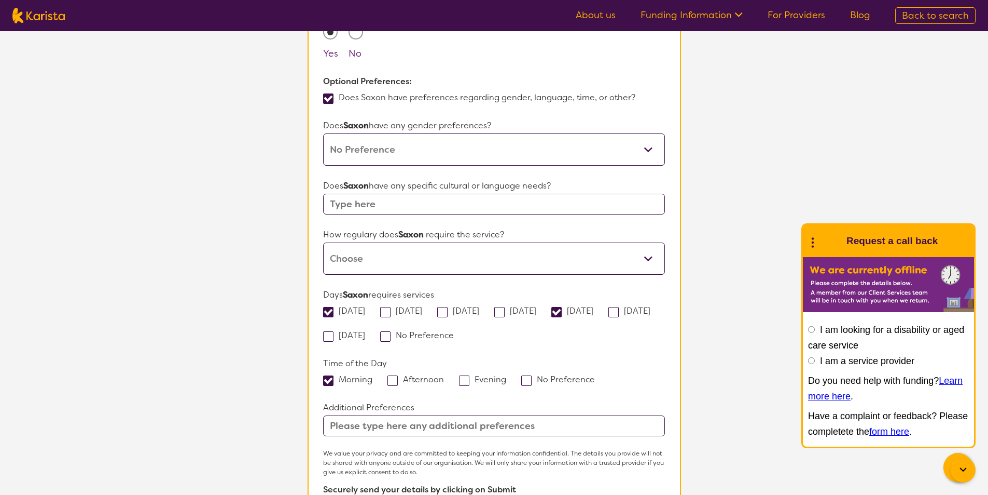
click at [389, 242] on select "Daily Twice a week Weekly Every fortnight Monthly Other" at bounding box center [493, 258] width 341 height 32
select select "Other"
click at [323, 242] on select "Daily Twice a week Weekly Every fortnight Monthly Other" at bounding box center [493, 258] width 341 height 32
click at [364, 243] on select "Daily Twice a week Weekly Every fortnight Monthly Other" at bounding box center [493, 258] width 341 height 32
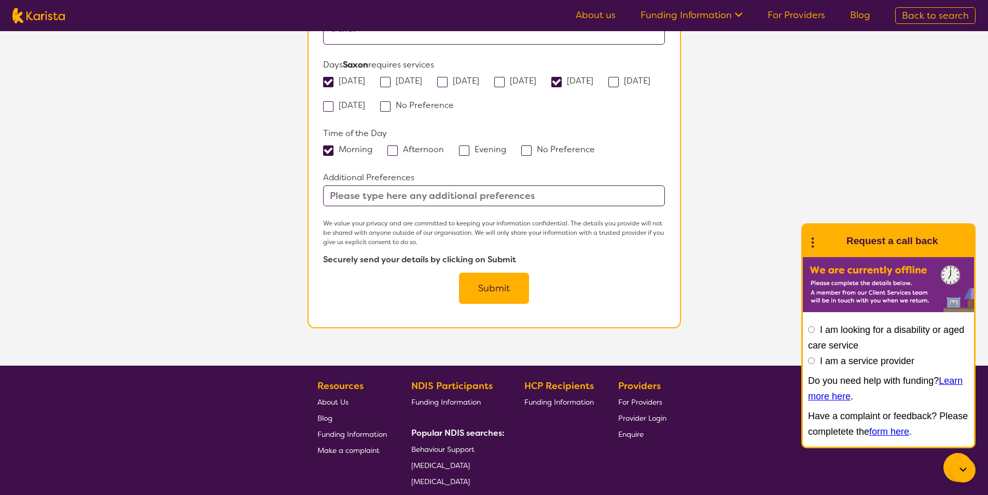
scroll to position [1085, 0]
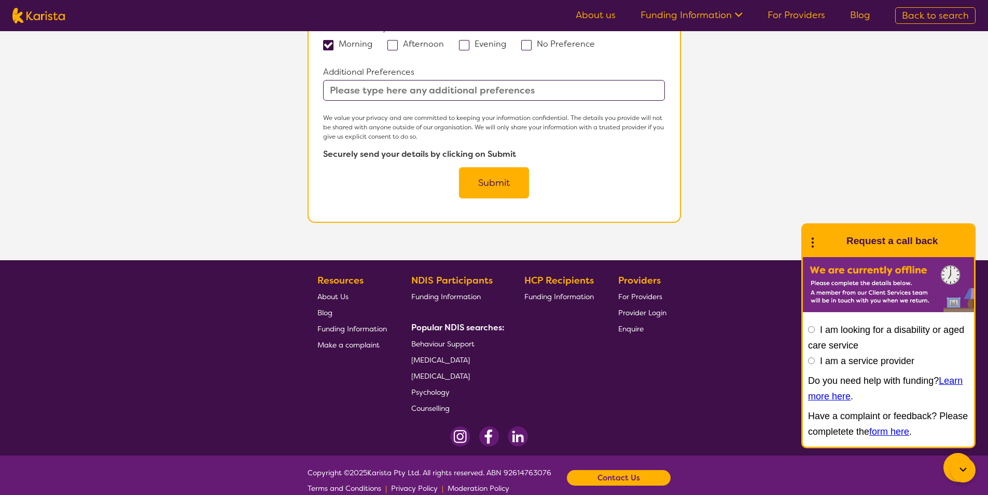
click at [485, 167] on button "Submit" at bounding box center [494, 182] width 70 height 31
